Goal: Task Accomplishment & Management: Complete application form

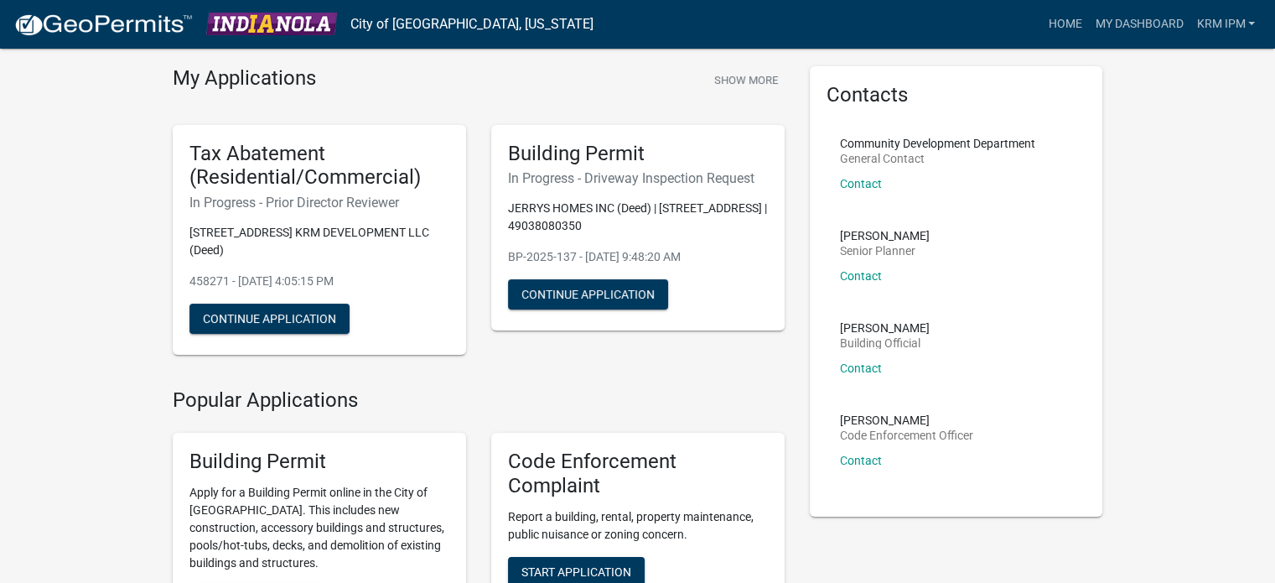
scroll to position [84, 0]
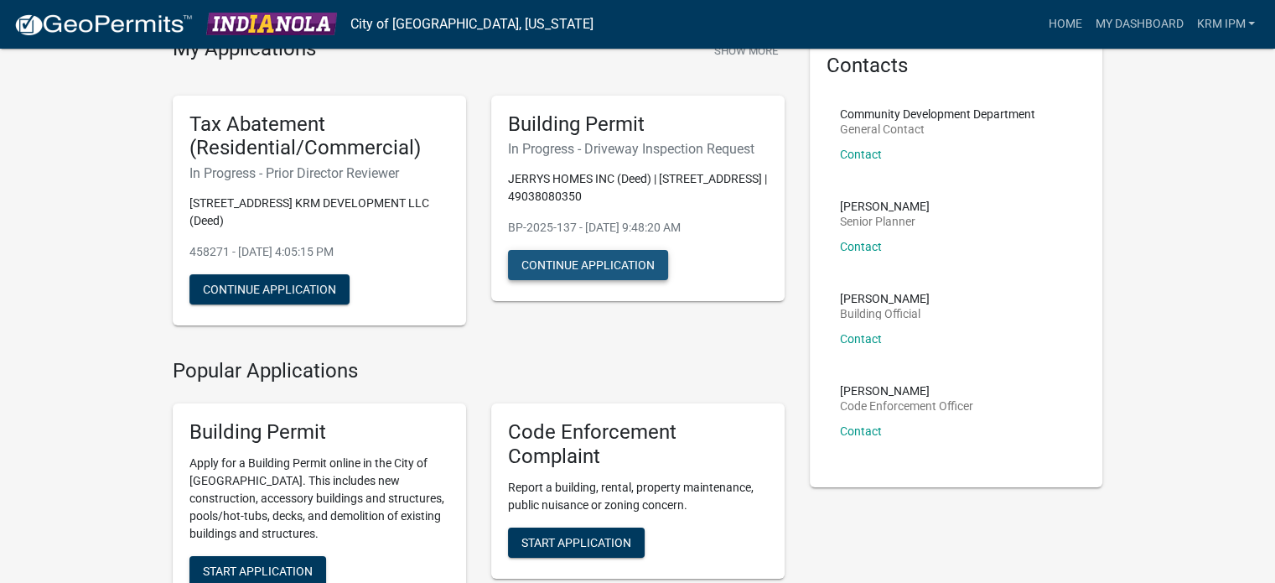
click at [617, 270] on button "Continue Application" at bounding box center [588, 265] width 160 height 30
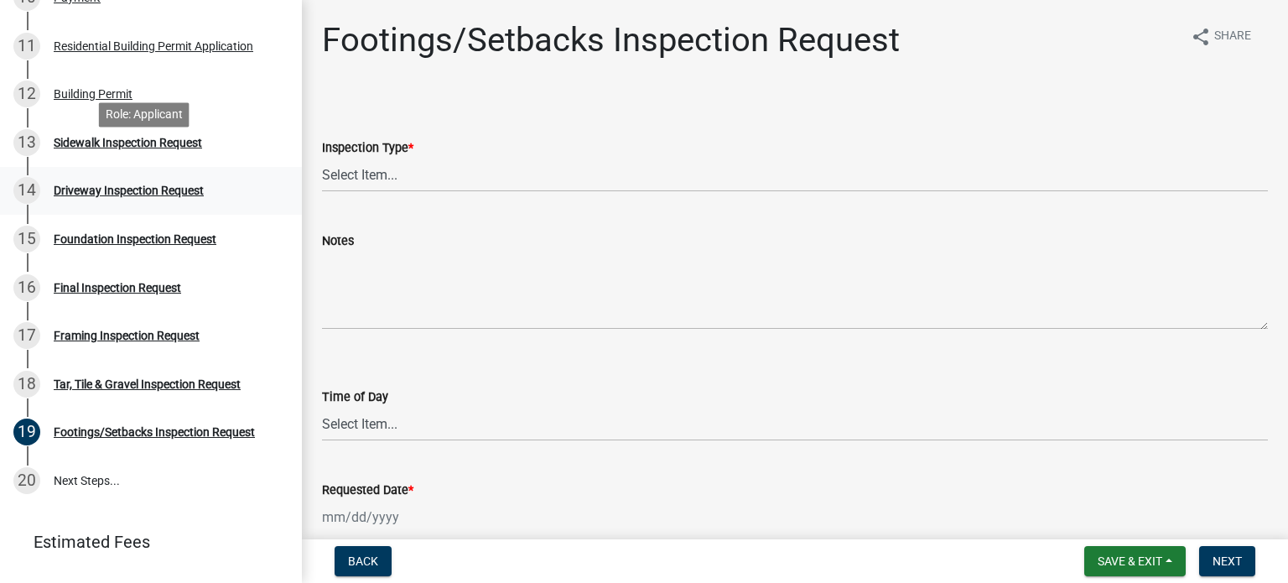
scroll to position [755, 0]
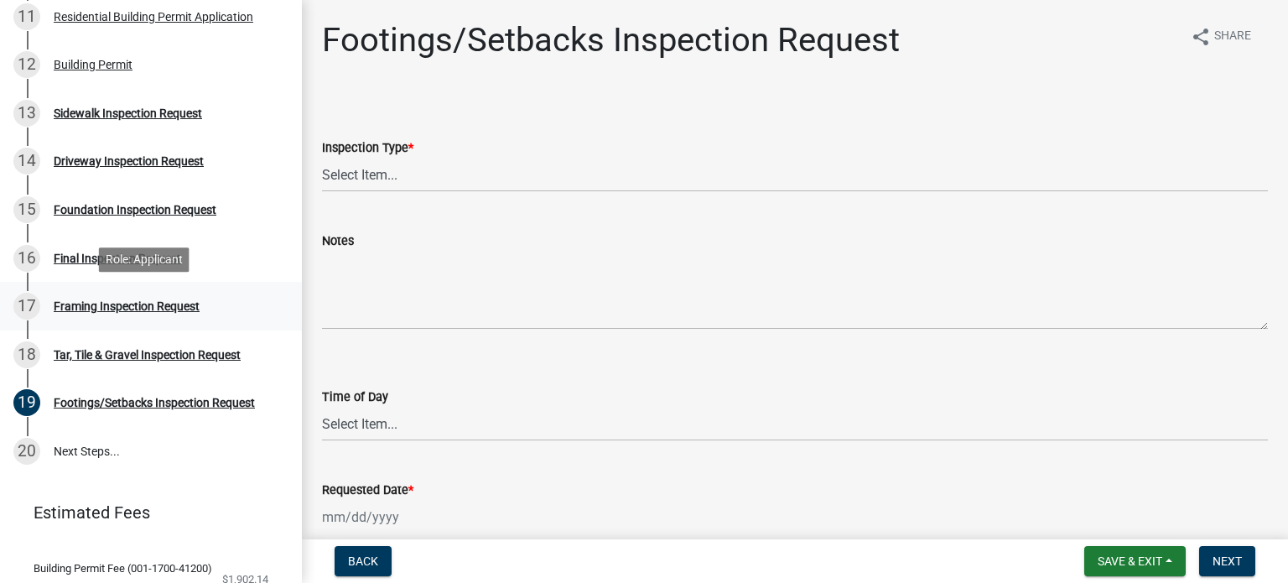
click at [105, 311] on div "Framing Inspection Request" at bounding box center [127, 306] width 146 height 12
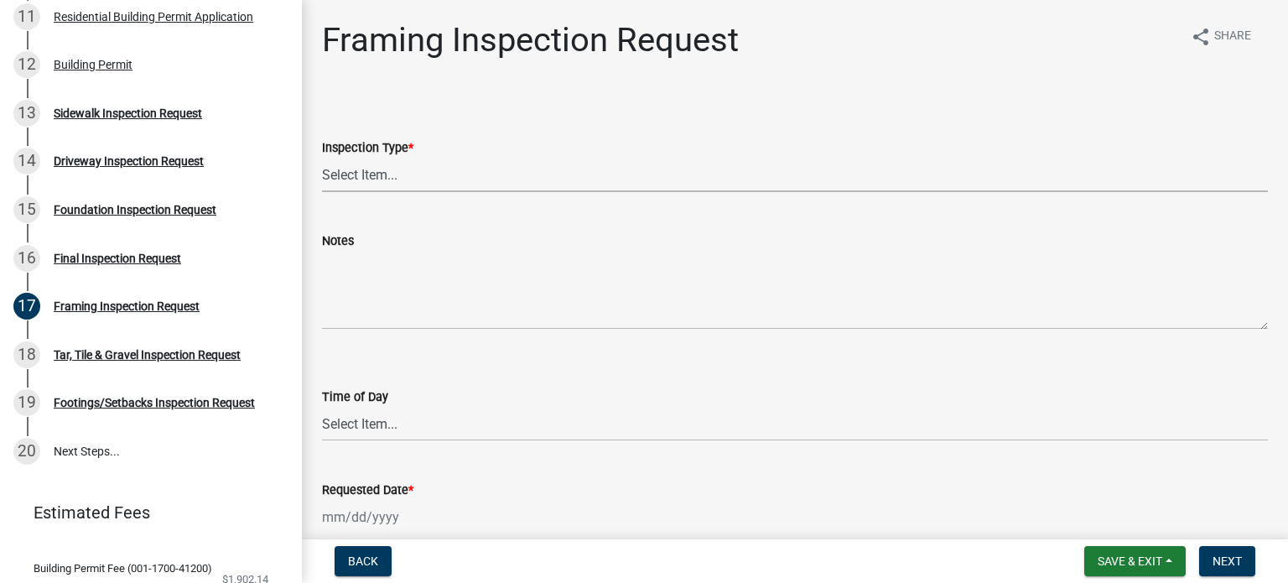
click at [347, 190] on select "Select Item... Framing" at bounding box center [795, 175] width 946 height 34
click at [322, 158] on select "Select Item... Framing" at bounding box center [795, 175] width 946 height 34
select select "e9fcb543-8f06-4ed5-8df3-3925d2ebe15d"
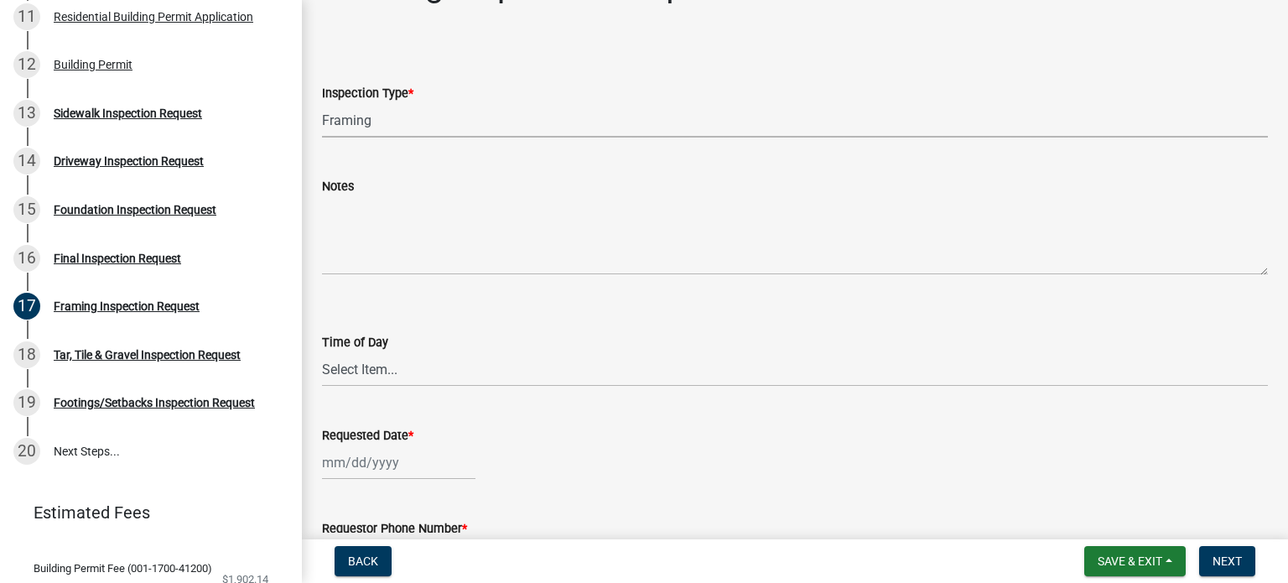
scroll to position [84, 0]
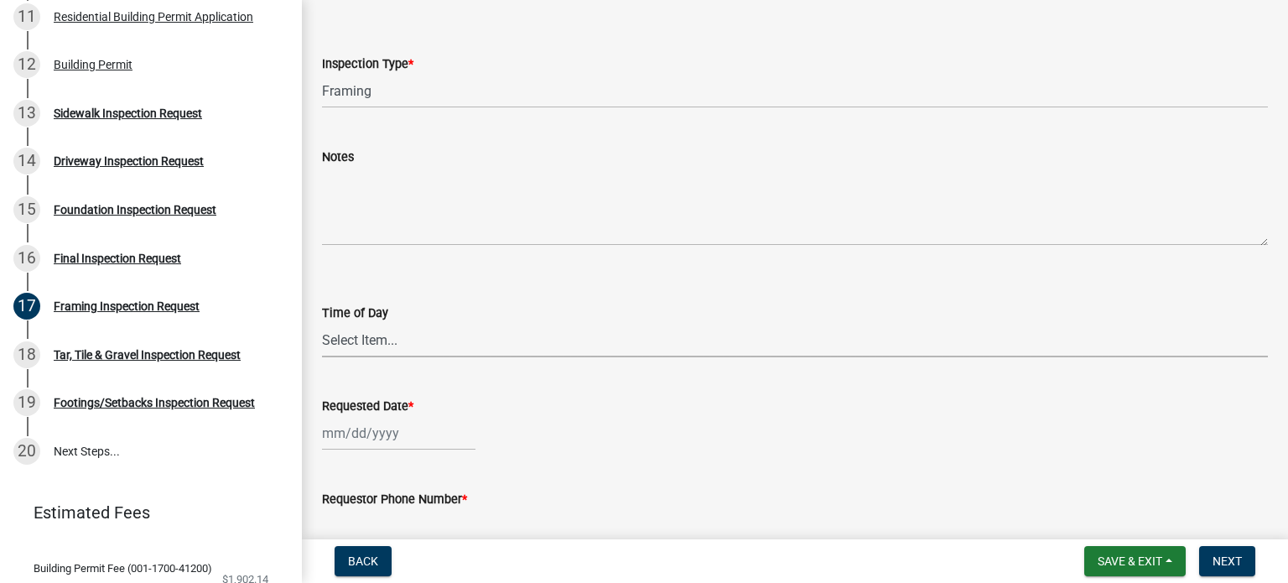
click at [367, 345] on select "Select Item... AM PM" at bounding box center [795, 340] width 946 height 34
click at [322, 323] on select "Select Item... AM PM" at bounding box center [795, 340] width 946 height 34
select select "e2425e86-bc0a-4638-8dbc-f5bad8ae1679"
click at [357, 437] on div at bounding box center [398, 433] width 153 height 34
select select "8"
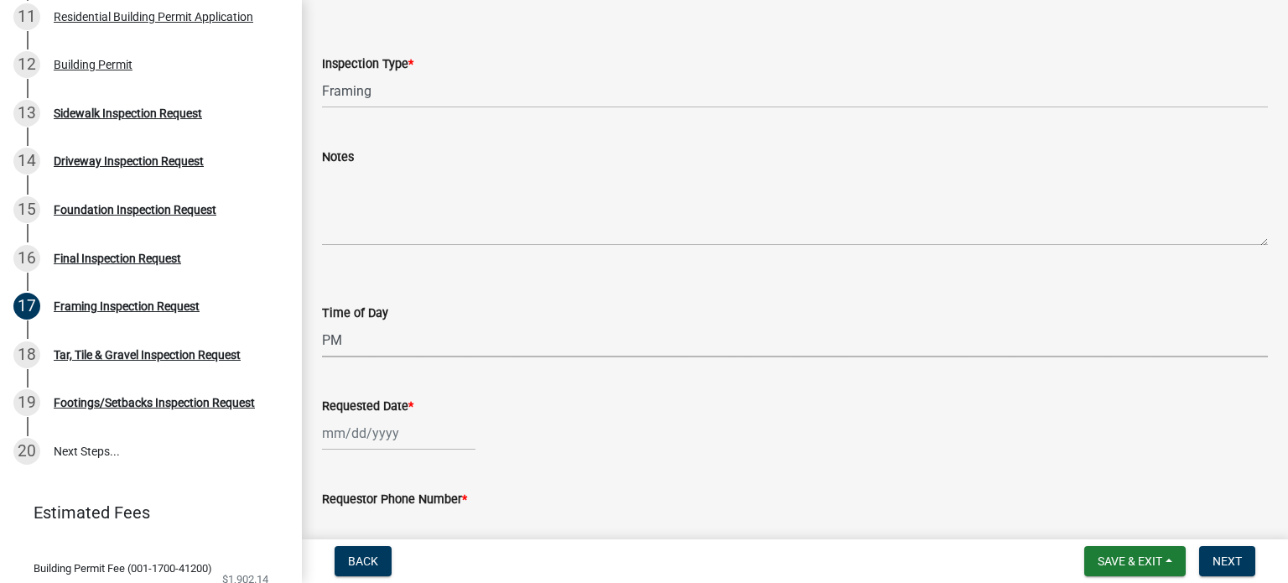
select select "2025"
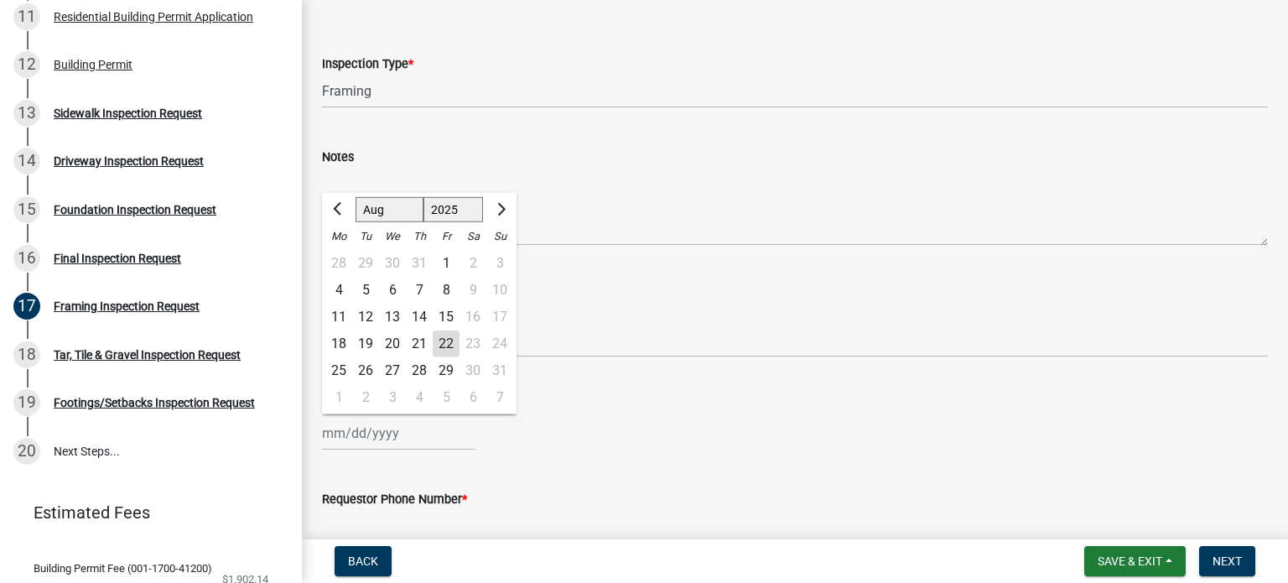
click at [442, 341] on div "22" at bounding box center [446, 343] width 27 height 27
type input "[DATE]"
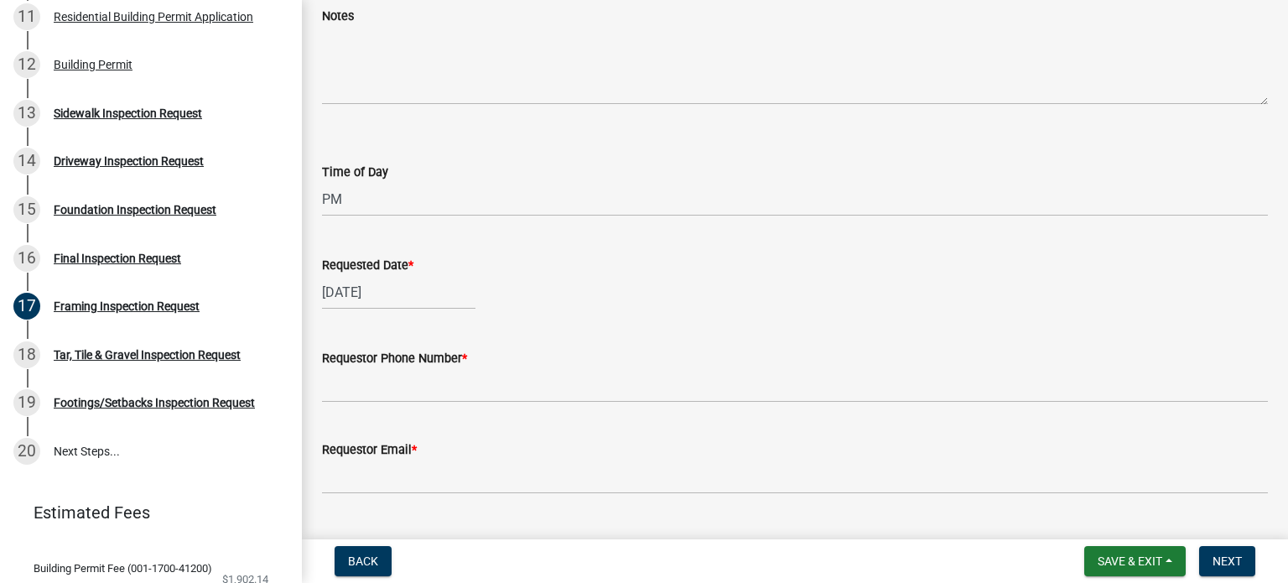
scroll to position [252, 0]
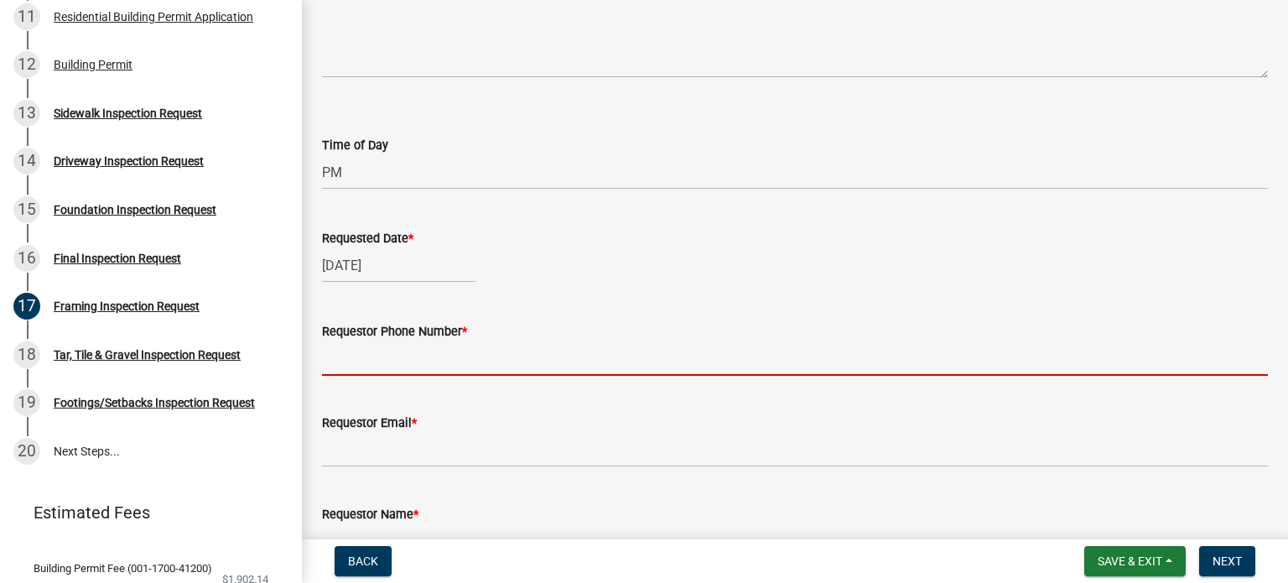
click at [452, 365] on input "Requestor Phone Number *" at bounding box center [795, 358] width 946 height 34
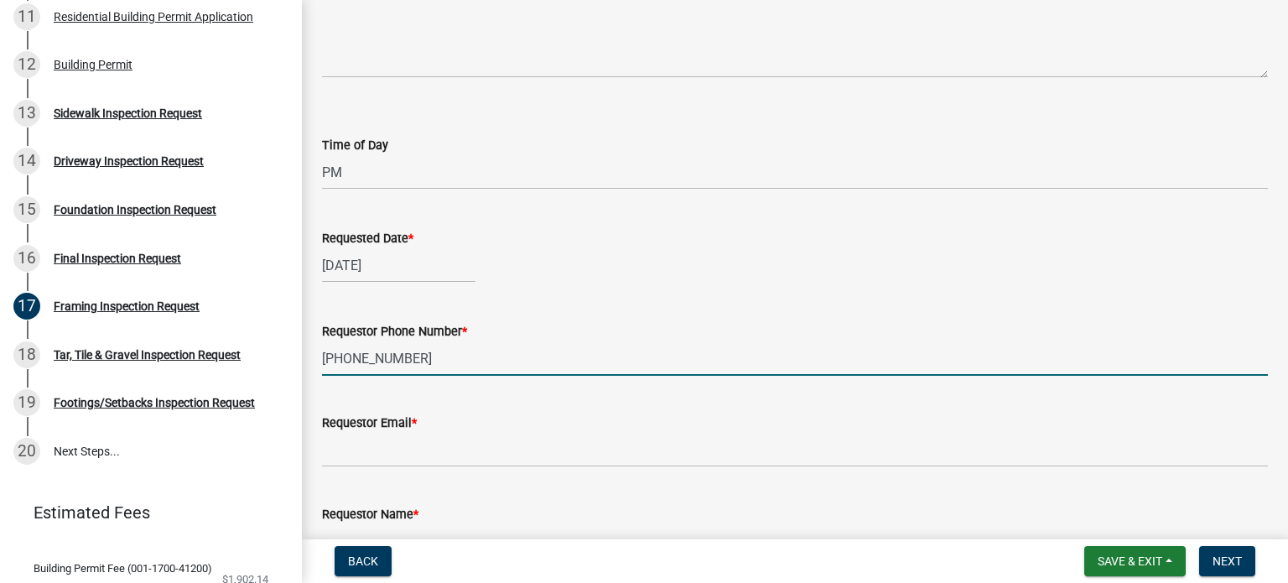
type input "[PHONE_NUMBER]"
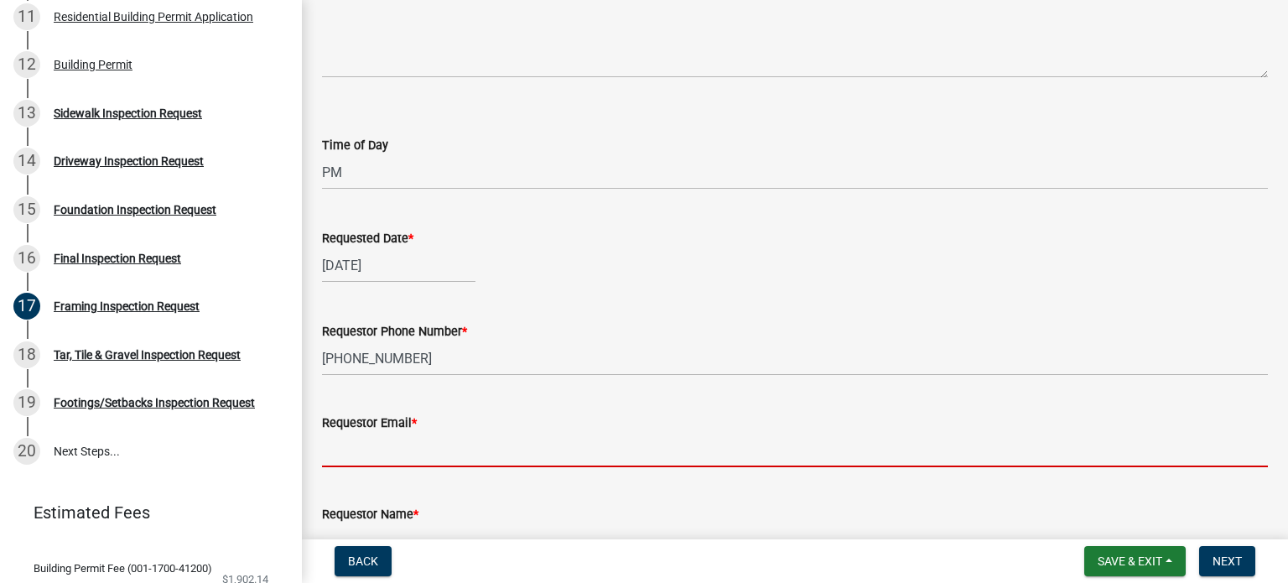
click at [437, 460] on input "Requestor Email *" at bounding box center [795, 450] width 946 height 34
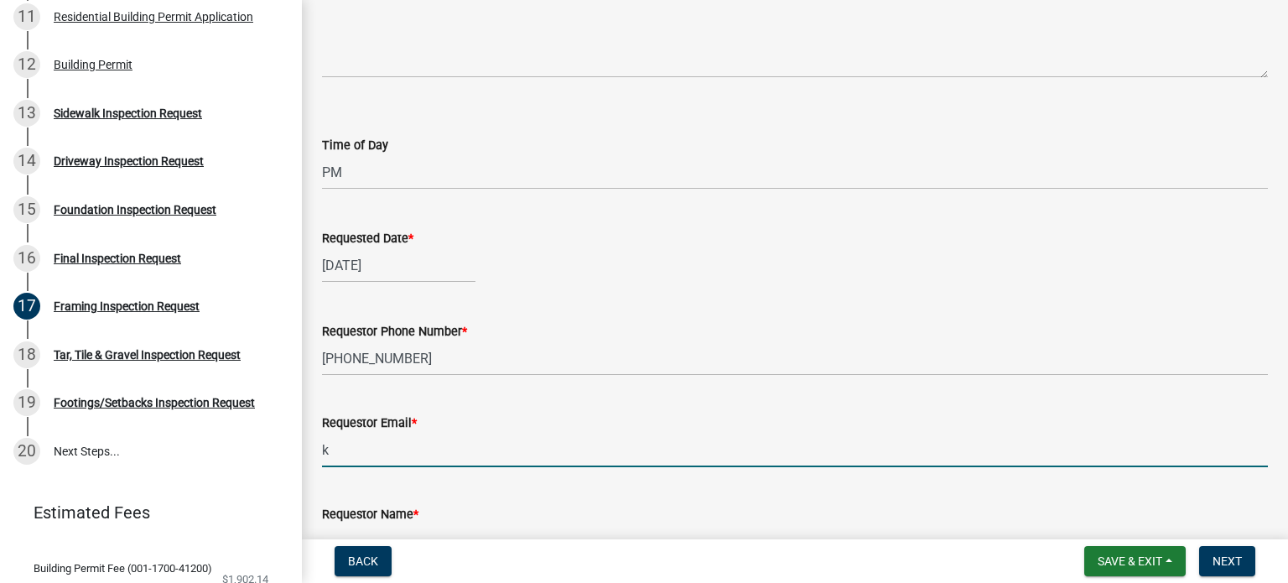
type input "[EMAIL_ADDRESS][DOMAIN_NAME]"
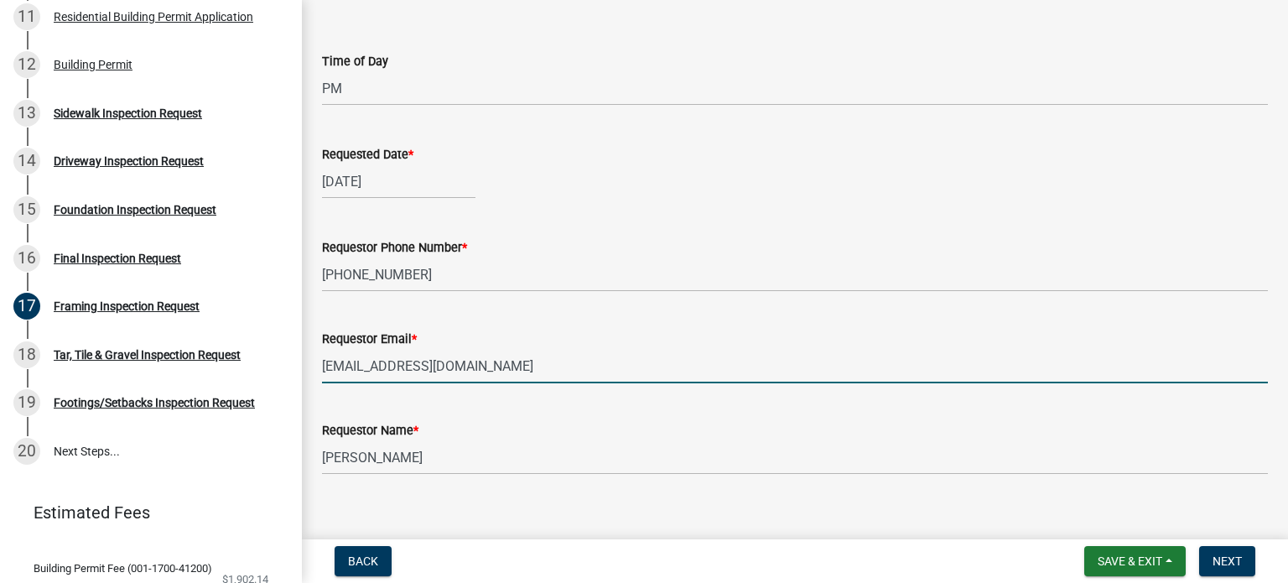
scroll to position [356, 0]
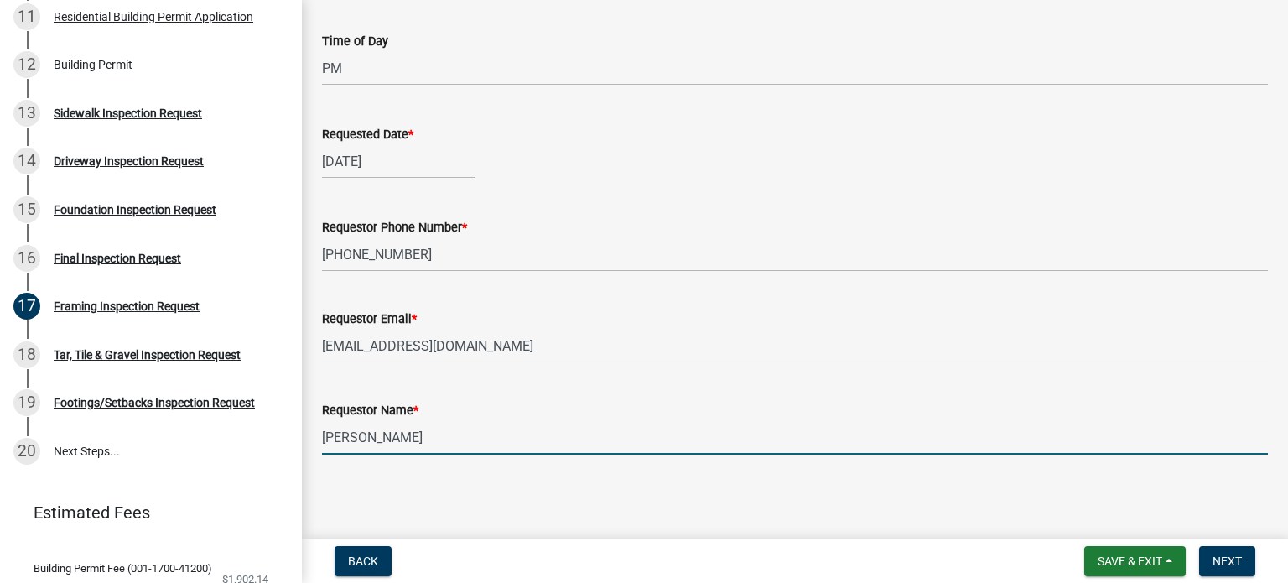
click at [428, 439] on input "[PERSON_NAME]" at bounding box center [795, 437] width 946 height 34
type input "T"
type input "[PERSON_NAME]"
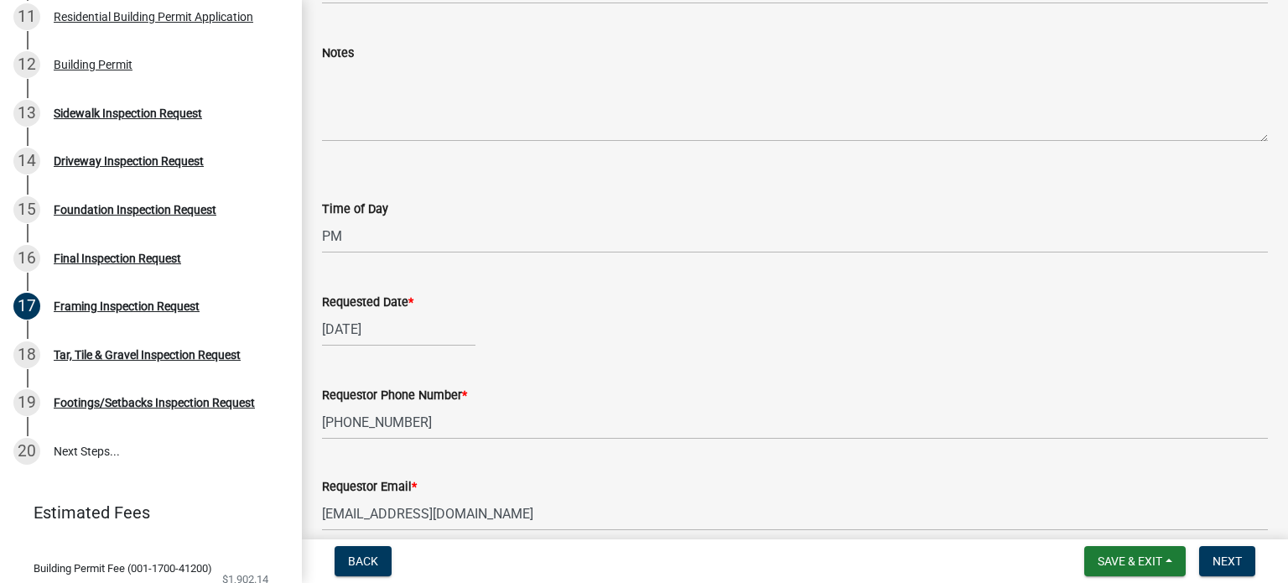
scroll to position [104, 0]
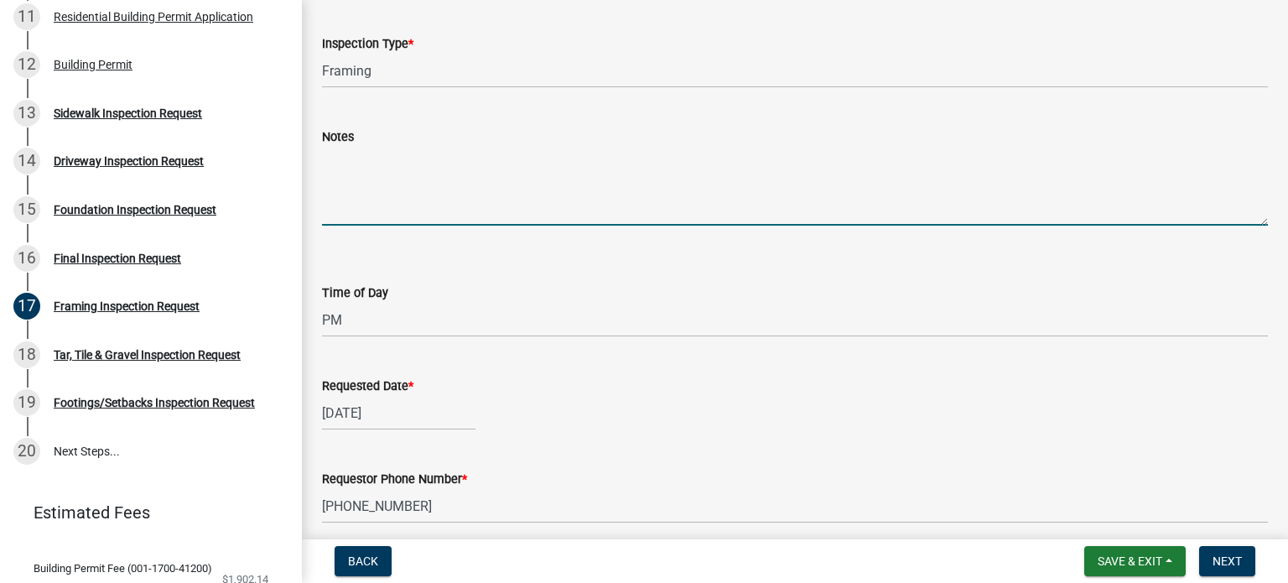
click at [377, 204] on textarea "Notes" at bounding box center [795, 186] width 946 height 79
type textarea "Ready for inspection as soon as you can. Thank you."
click at [1218, 561] on span "Next" at bounding box center [1227, 560] width 29 height 13
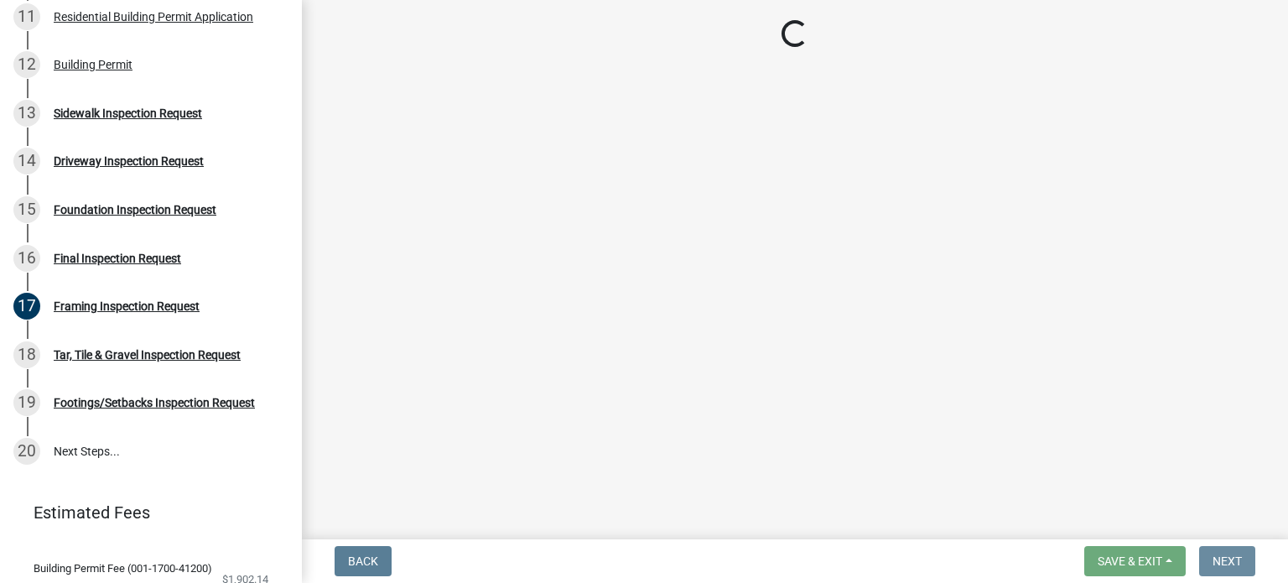
scroll to position [0, 0]
